Goal: Check status: Check status

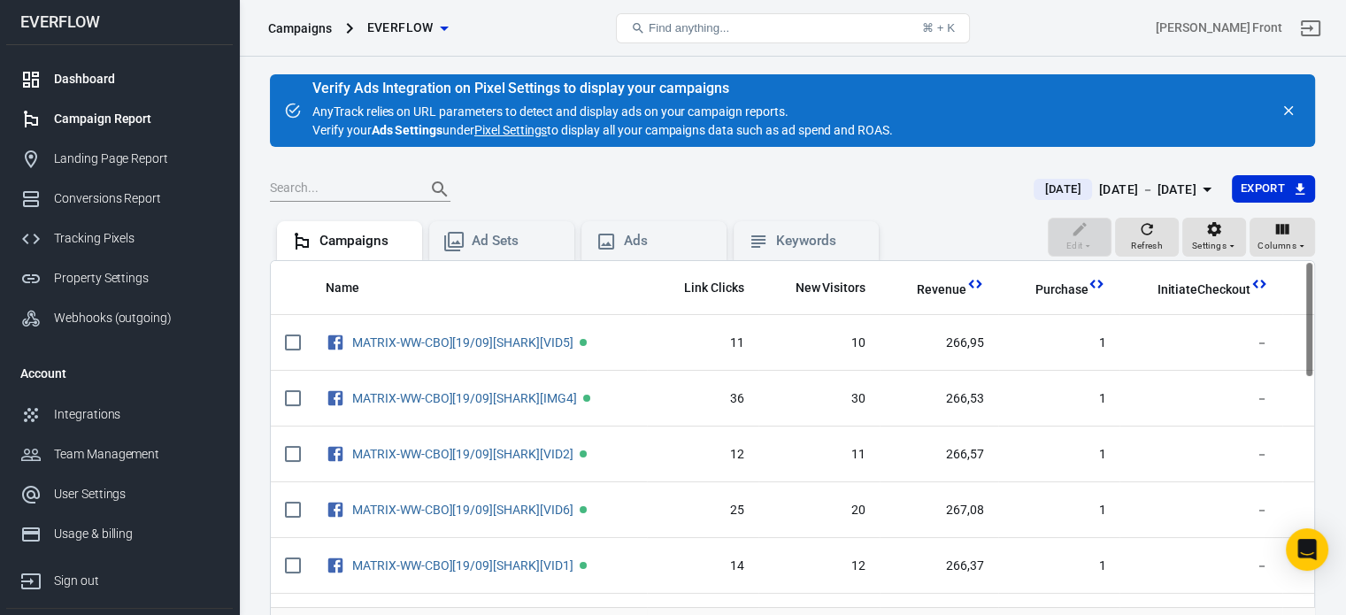
click at [106, 84] on div "Dashboard" at bounding box center [136, 79] width 165 height 19
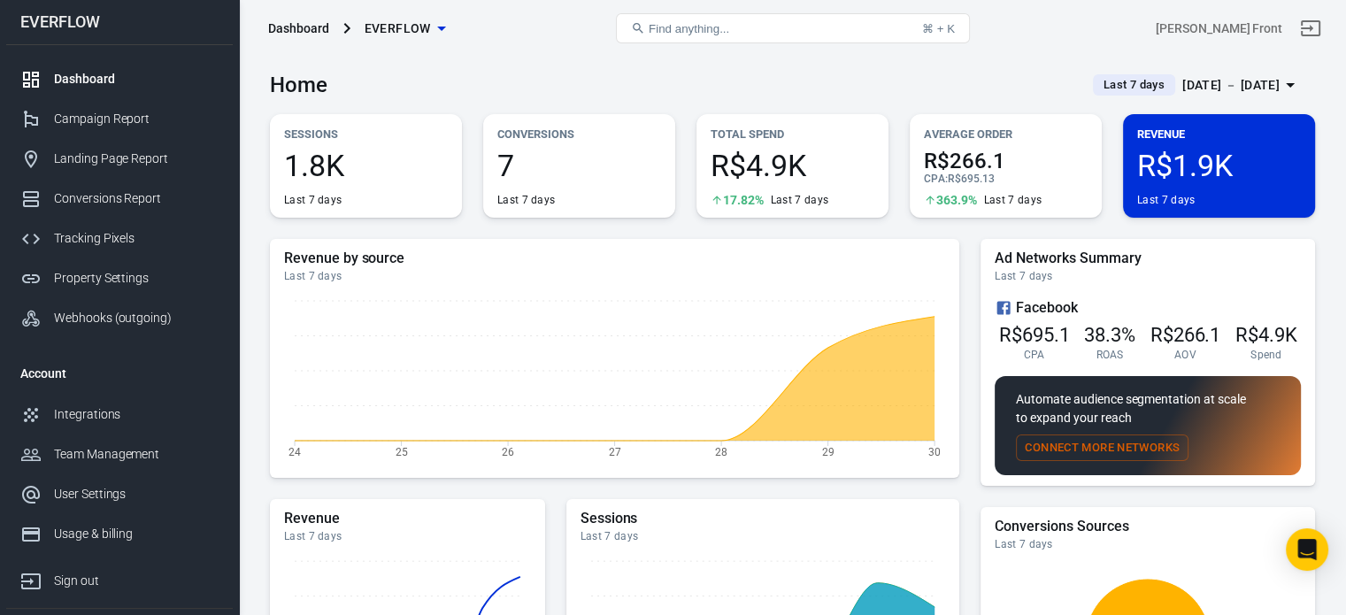
click at [1183, 89] on div "Sep 25 － Oct 1, 2025" at bounding box center [1231, 85] width 97 height 22
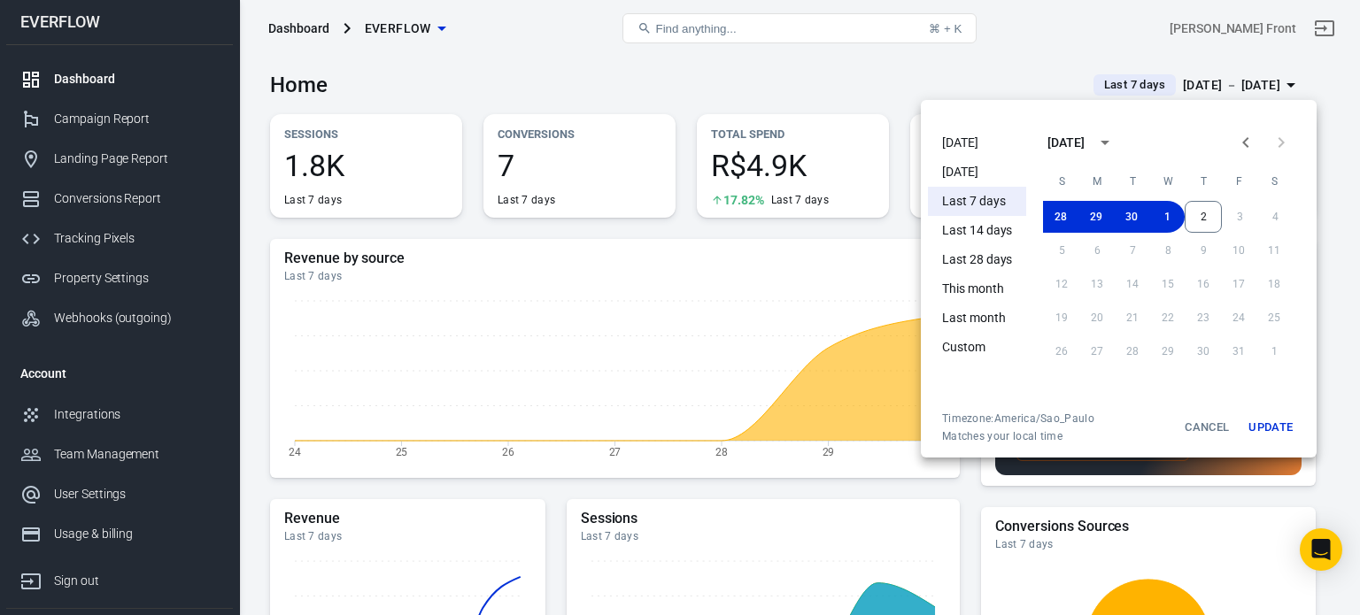
click at [998, 138] on li "[DATE]" at bounding box center [977, 142] width 98 height 29
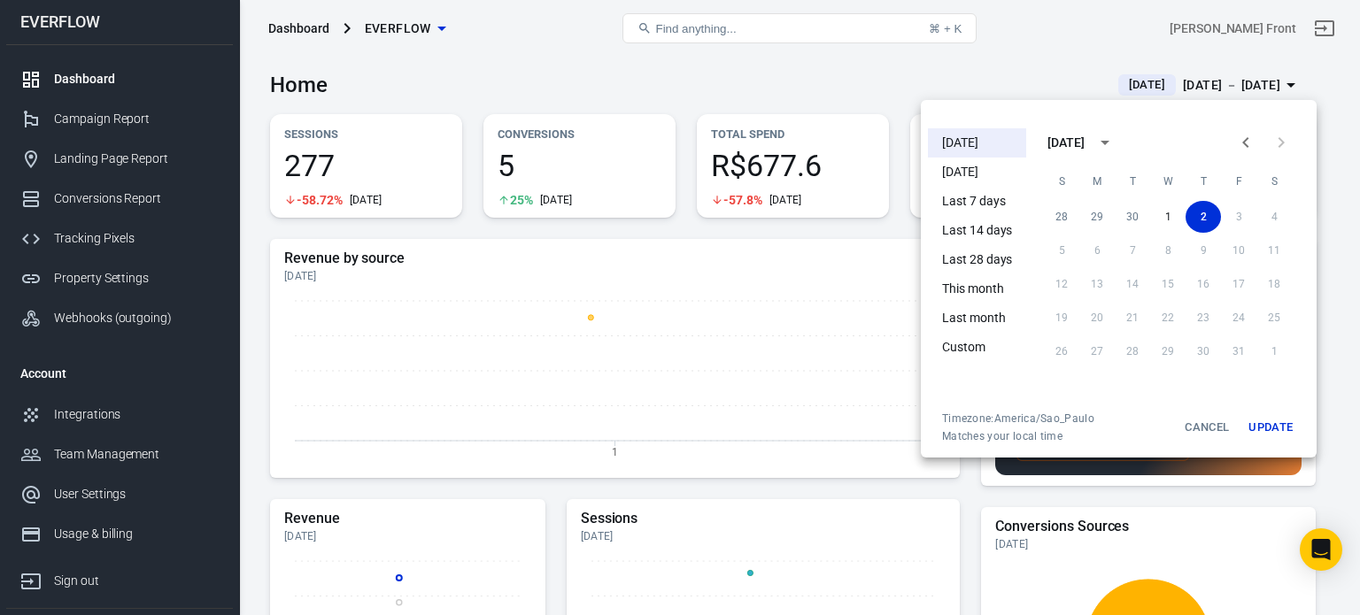
click at [661, 86] on div at bounding box center [680, 307] width 1360 height 615
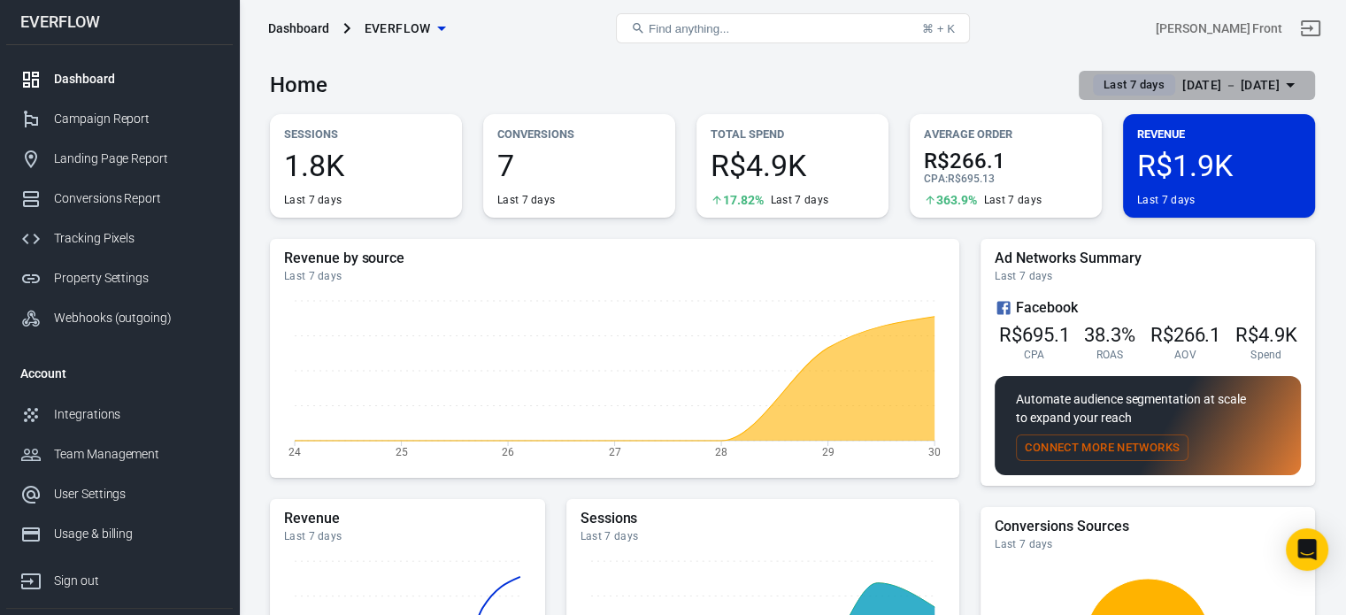
click at [1207, 82] on div "Sep 25 － Oct 1, 2025" at bounding box center [1231, 85] width 97 height 22
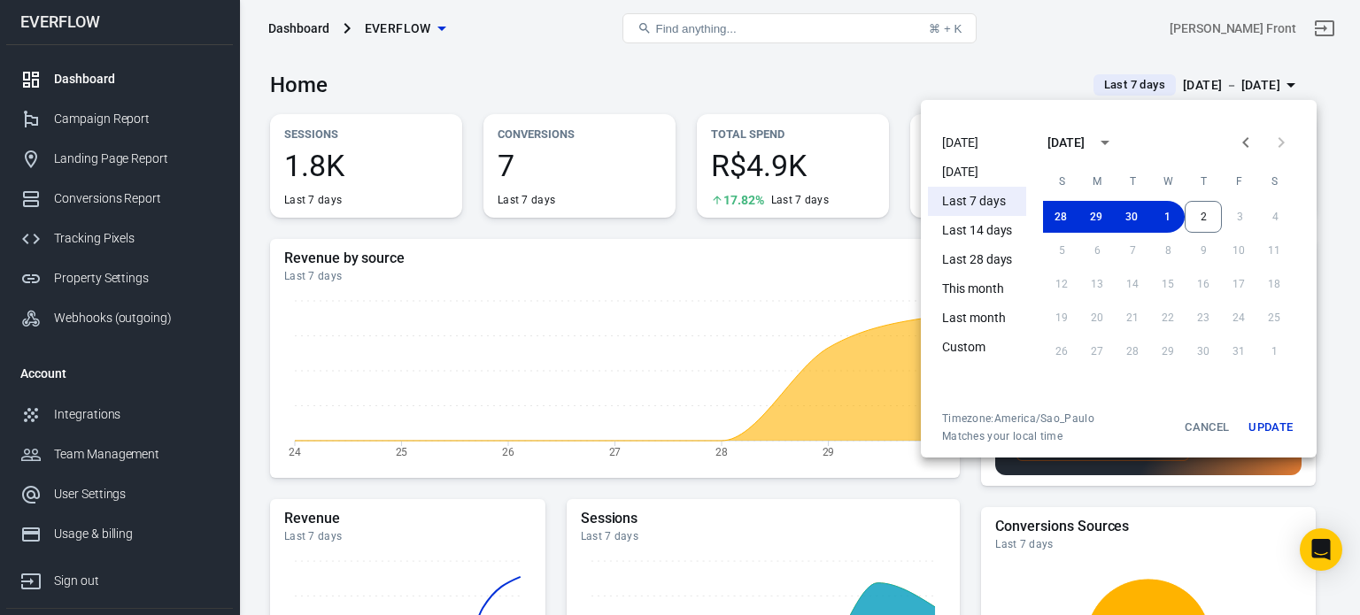
click at [978, 143] on li "[DATE]" at bounding box center [977, 142] width 98 height 29
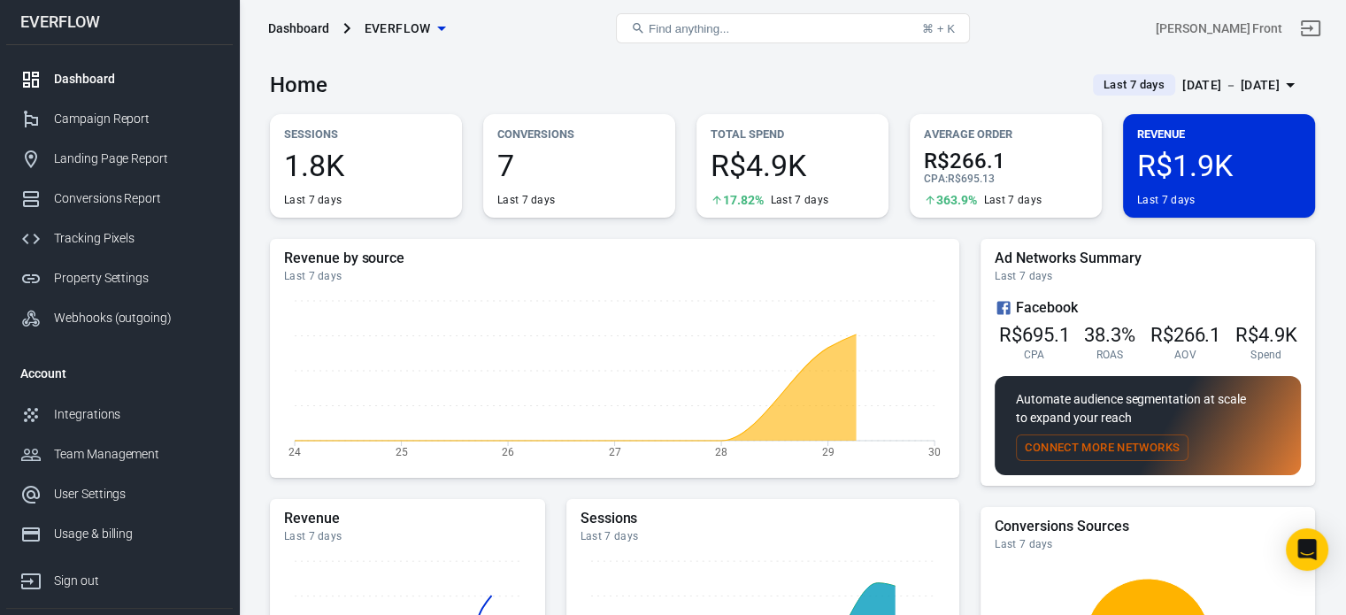
click at [1190, 79] on div "Sep 25 － Oct 1, 2025" at bounding box center [1231, 85] width 97 height 22
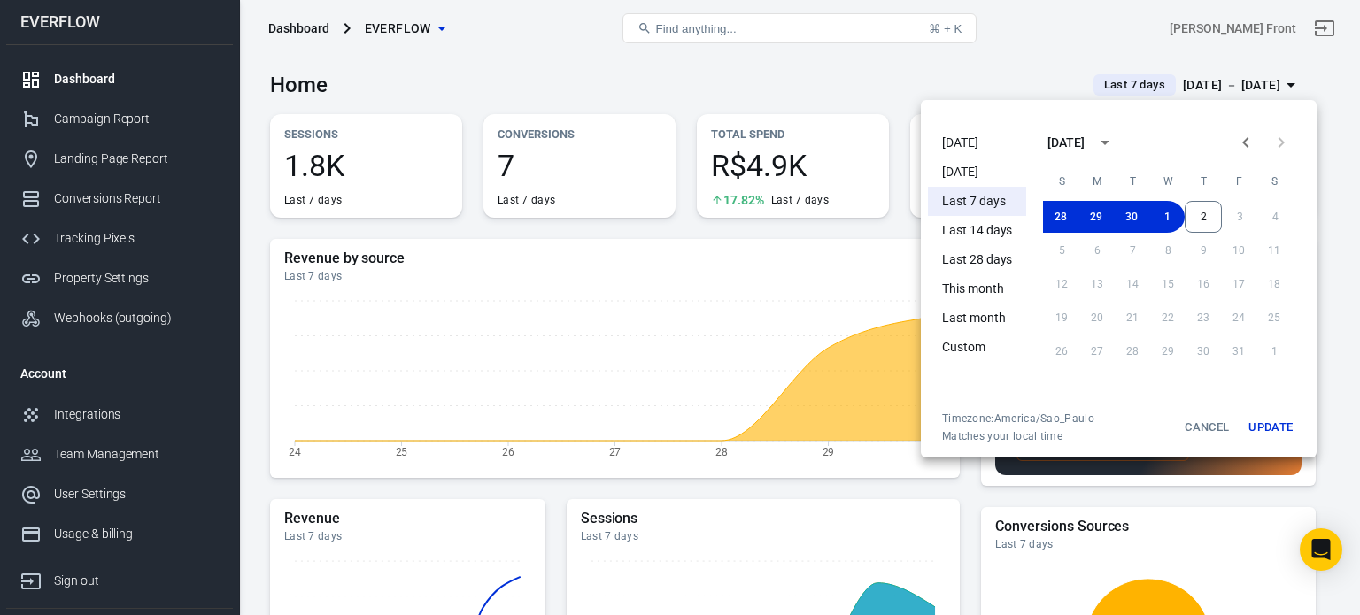
click at [974, 143] on li "[DATE]" at bounding box center [977, 142] width 98 height 29
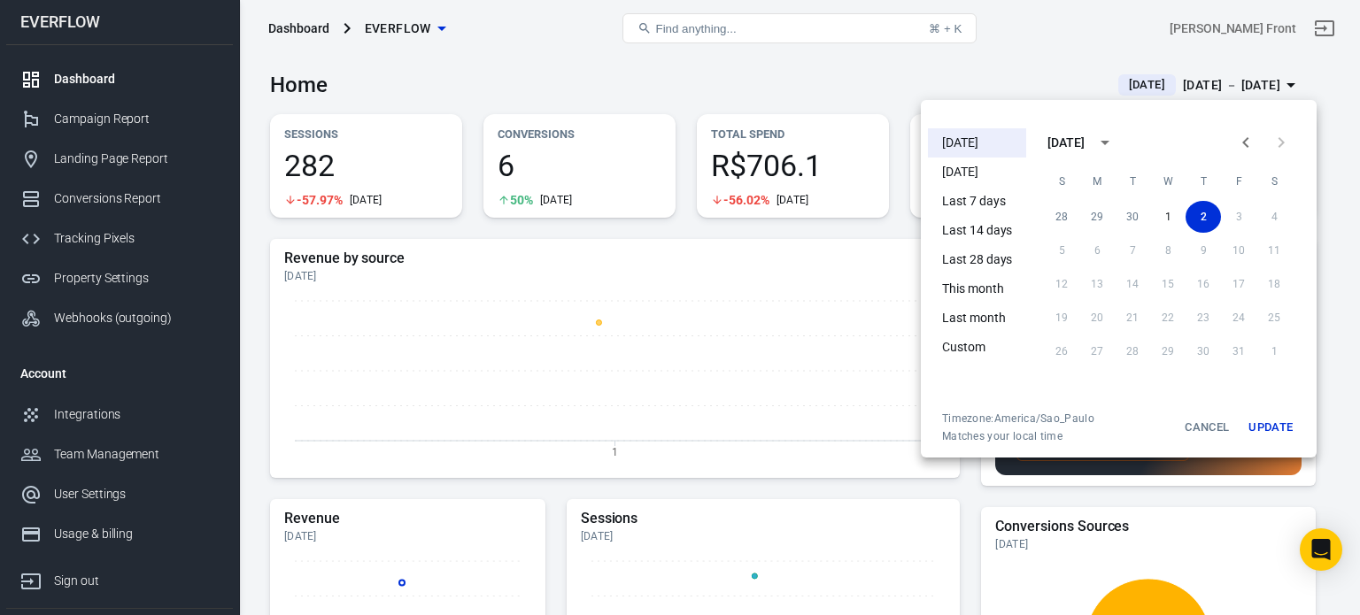
click at [581, 66] on div at bounding box center [680, 307] width 1360 height 615
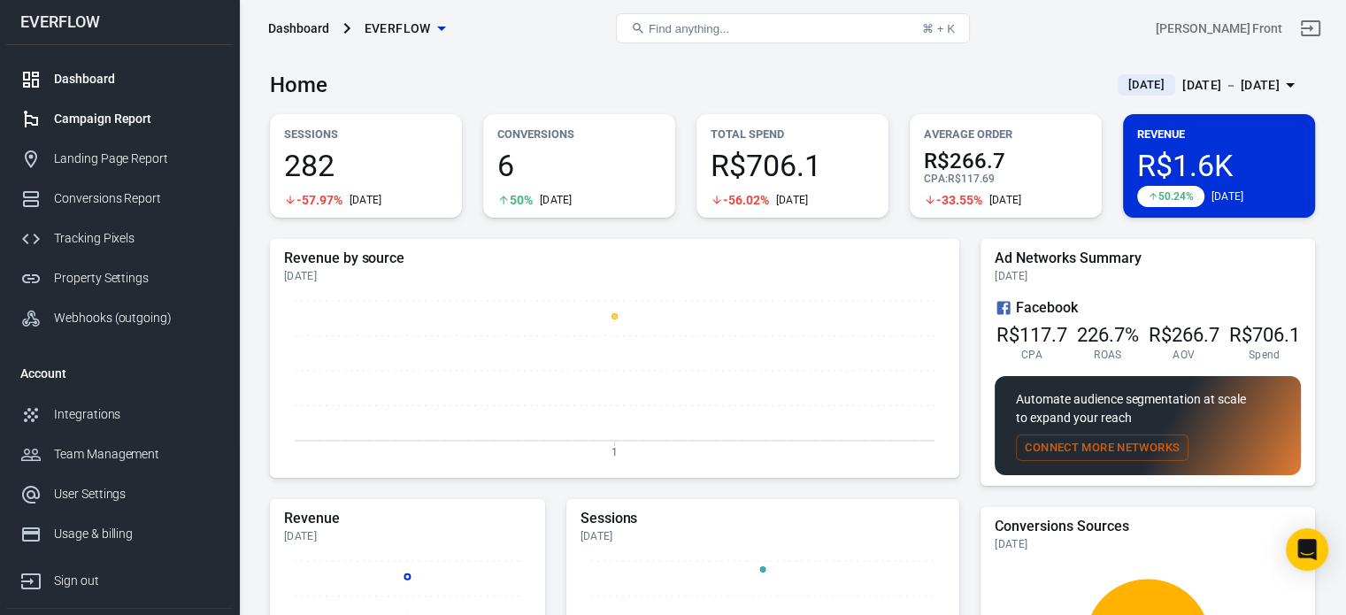
click at [115, 120] on div "Campaign Report" at bounding box center [136, 119] width 165 height 19
